Goal: Transaction & Acquisition: Purchase product/service

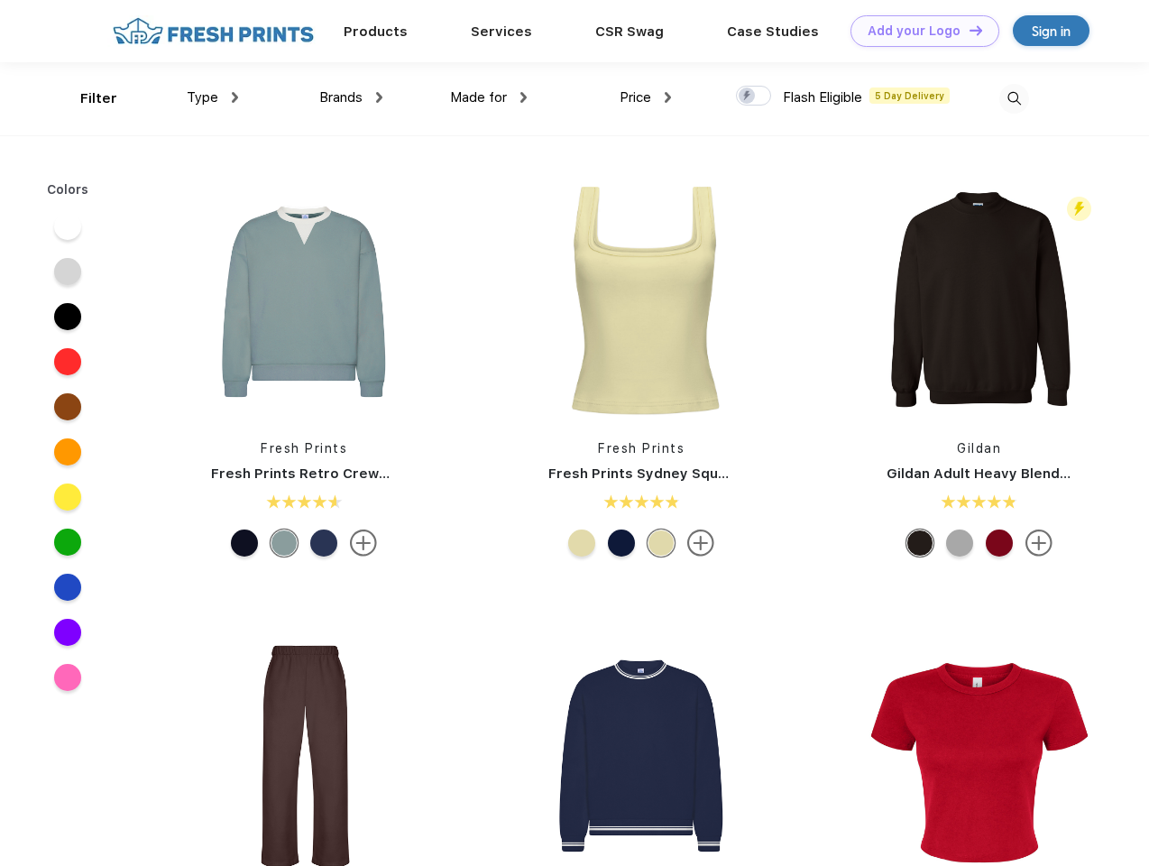
click at [918, 31] on link "Add your Logo Design Tool" at bounding box center [924, 31] width 149 height 32
click at [0, 0] on div "Design Tool" at bounding box center [0, 0] width 0 height 0
click at [968, 30] on link "Add your Logo Design Tool" at bounding box center [924, 31] width 149 height 32
click at [87, 98] on div "Filter" at bounding box center [98, 98] width 37 height 21
click at [213, 97] on span "Type" at bounding box center [203, 97] width 32 height 16
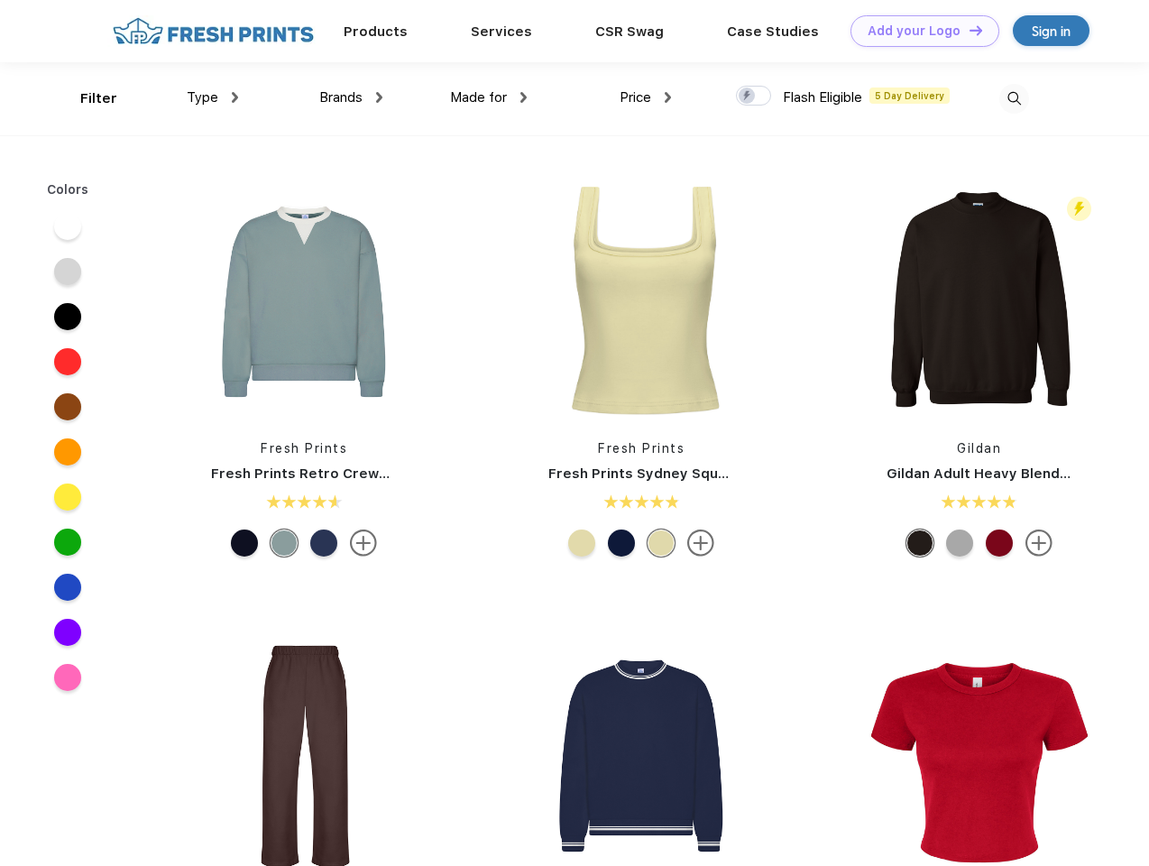
click at [351, 97] on span "Brands" at bounding box center [340, 97] width 43 height 16
click at [489, 97] on span "Made for" at bounding box center [478, 97] width 57 height 16
click at [646, 97] on span "Price" at bounding box center [635, 97] width 32 height 16
click at [754, 96] on div at bounding box center [753, 96] width 35 height 20
click at [747, 96] on input "checkbox" at bounding box center [742, 91] width 12 height 12
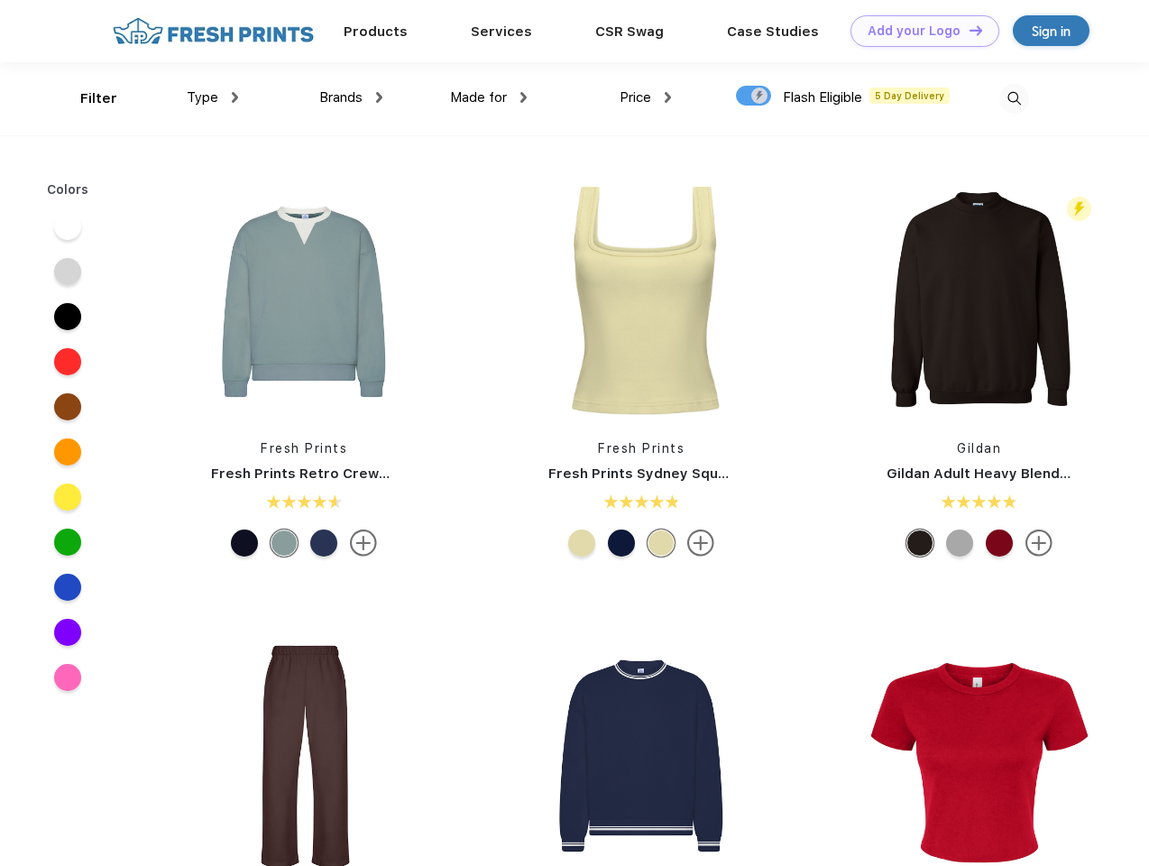
click at [1013, 98] on img at bounding box center [1014, 99] width 30 height 30
